Goal: Check status

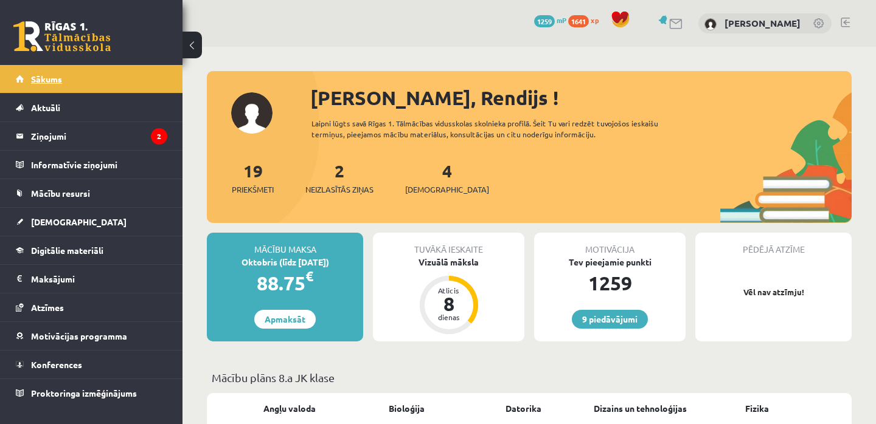
click at [76, 83] on link "Sākums" at bounding box center [91, 79] width 151 height 28
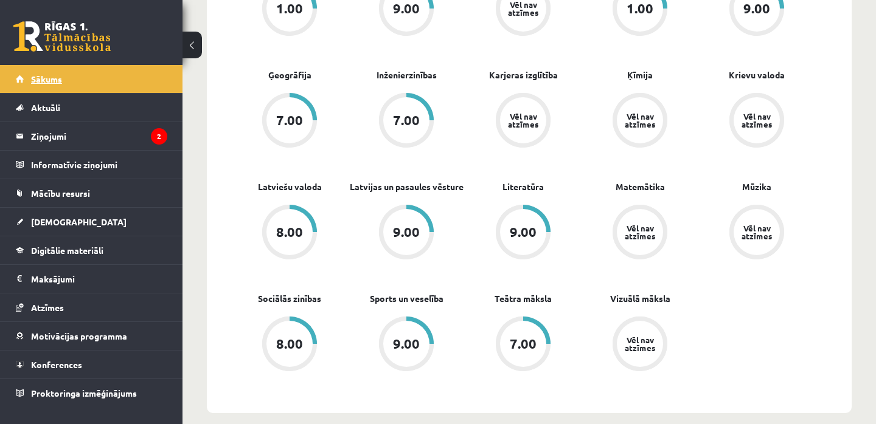
scroll to position [448, 0]
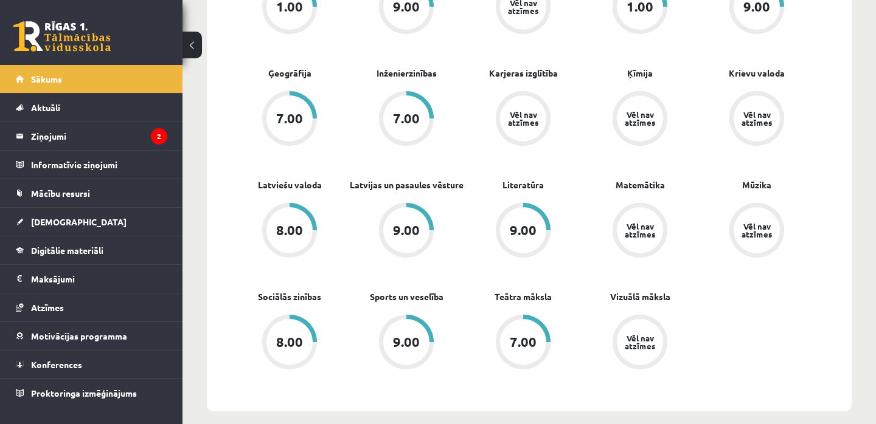
click at [530, 351] on div "7.00" at bounding box center [523, 342] width 46 height 46
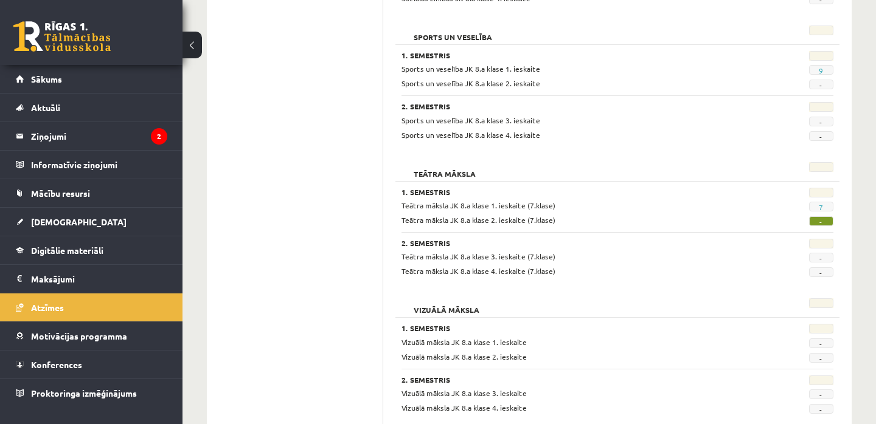
scroll to position [2247, 0]
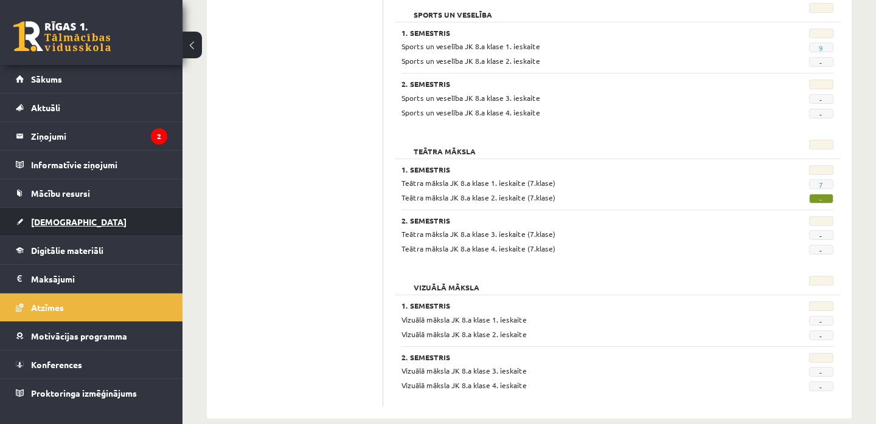
click at [54, 224] on span "[DEMOGRAPHIC_DATA]" at bounding box center [78, 221] width 95 height 11
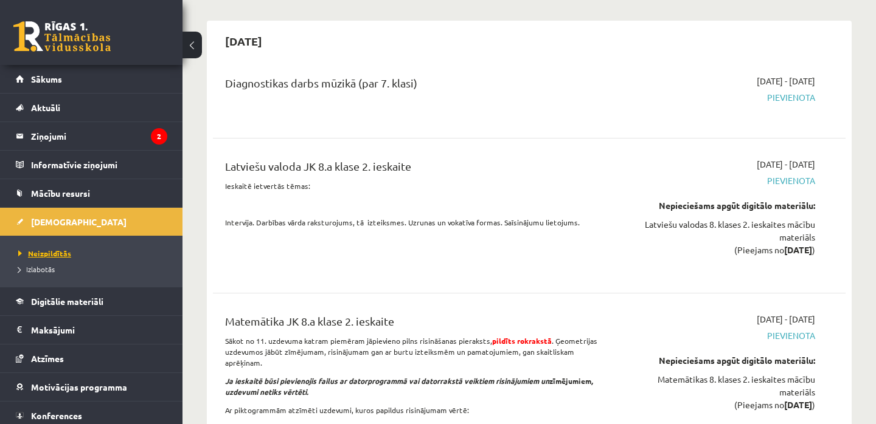
click at [47, 254] on span "Neizpildītās" at bounding box center [44, 254] width 53 height 10
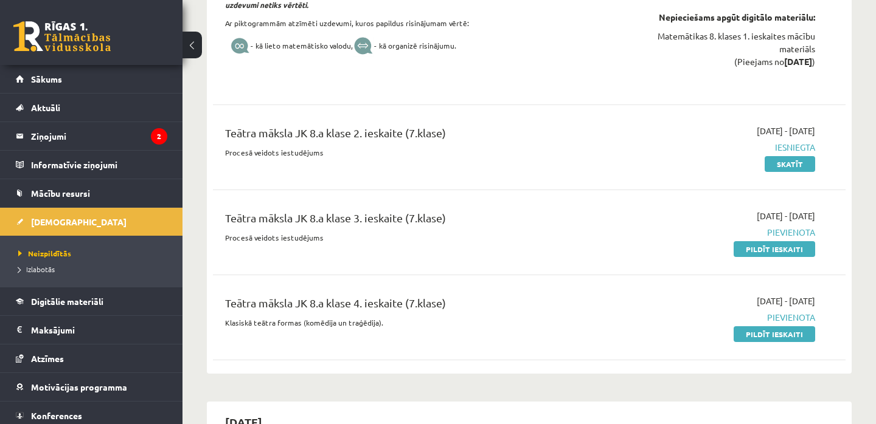
scroll to position [1151, 0]
click at [798, 163] on link "Skatīt" at bounding box center [789, 164] width 50 height 16
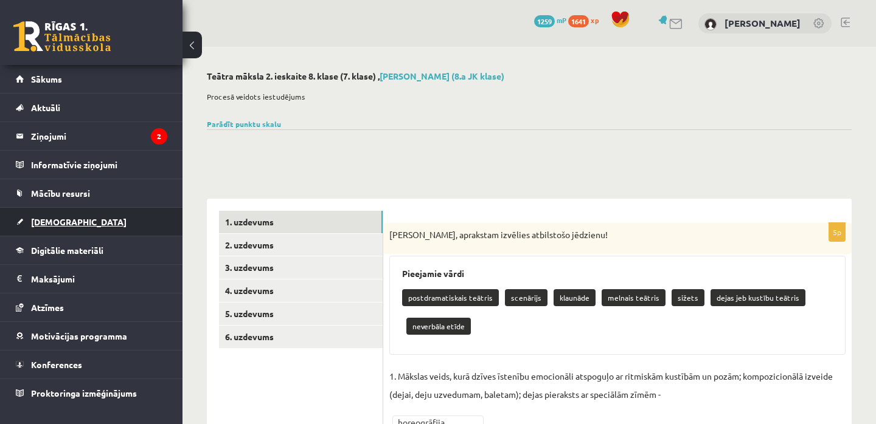
click at [64, 221] on span "[DEMOGRAPHIC_DATA]" at bounding box center [78, 221] width 95 height 11
